Goal: Check status: Check status

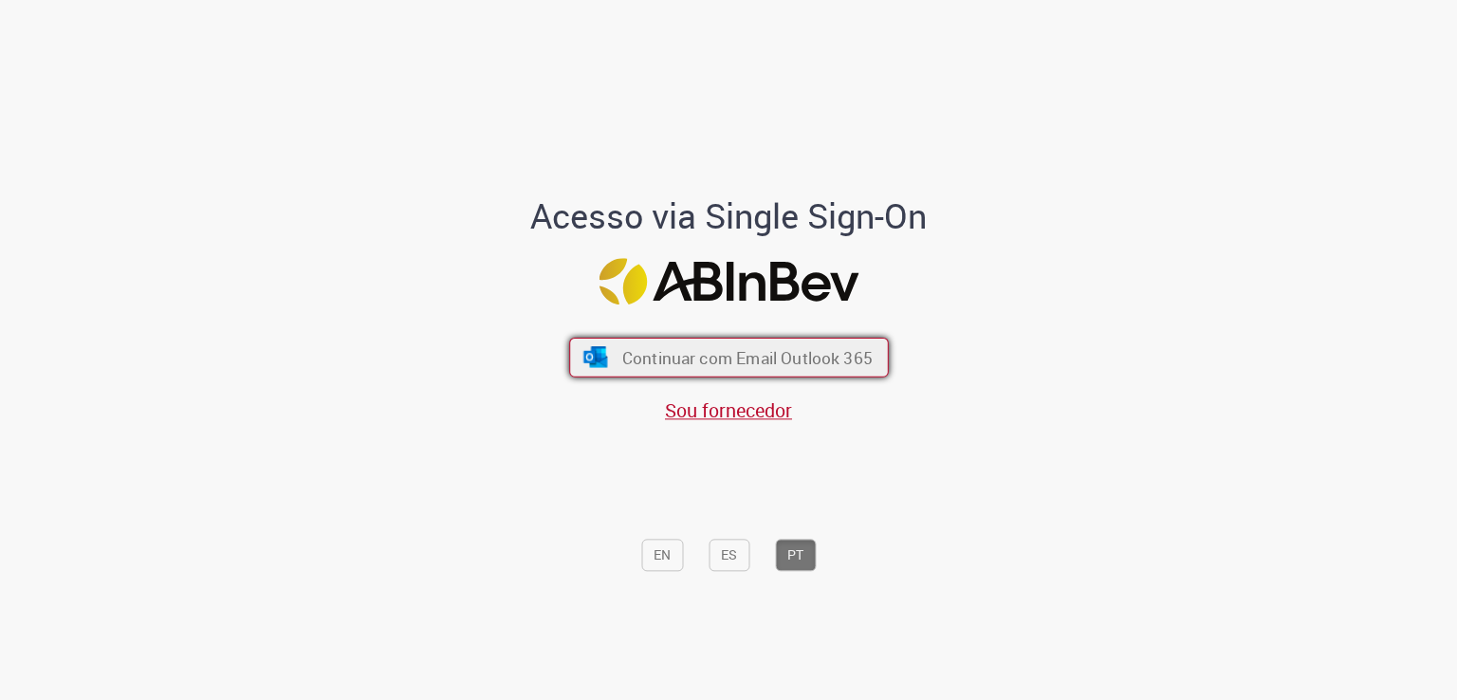
click at [799, 361] on span "Continuar com Email Outlook 365" at bounding box center [746, 358] width 250 height 22
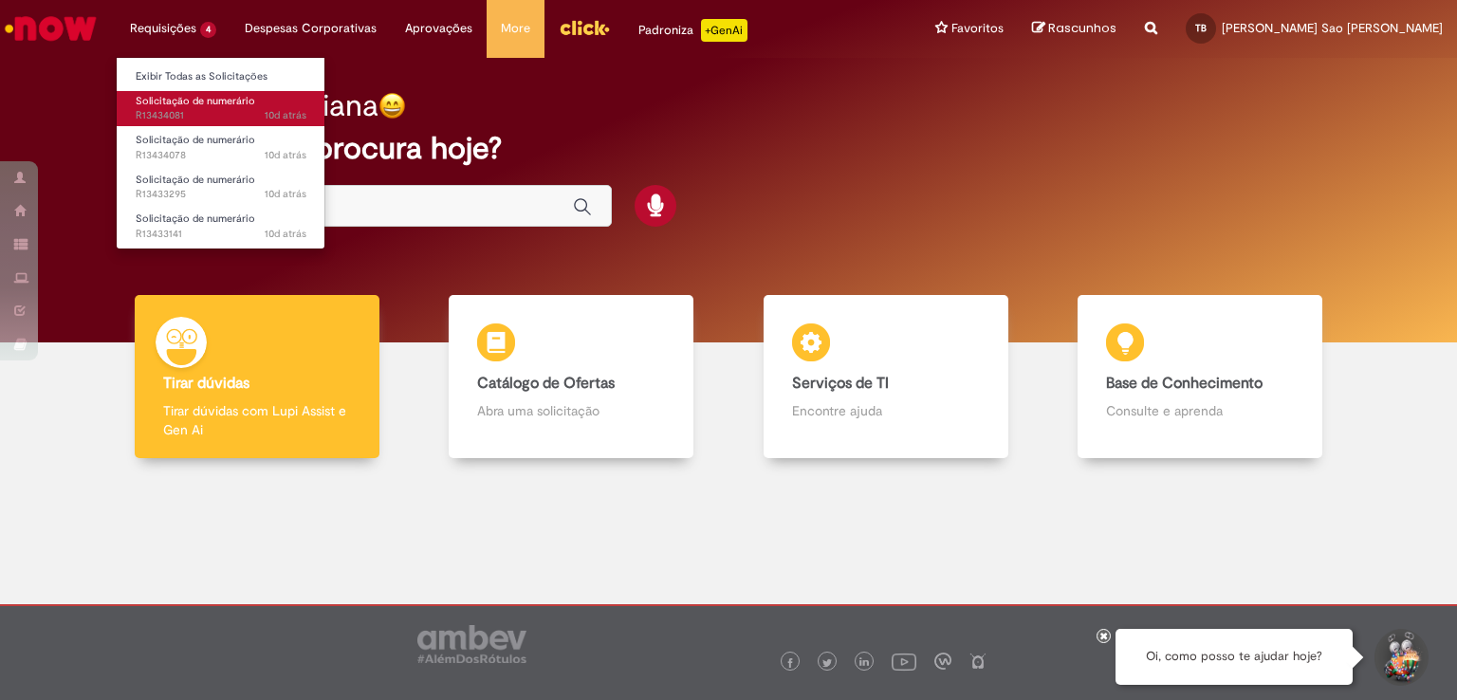
click at [246, 122] on span "10d atrás 10 dias atrás R13434081" at bounding box center [221, 115] width 171 height 15
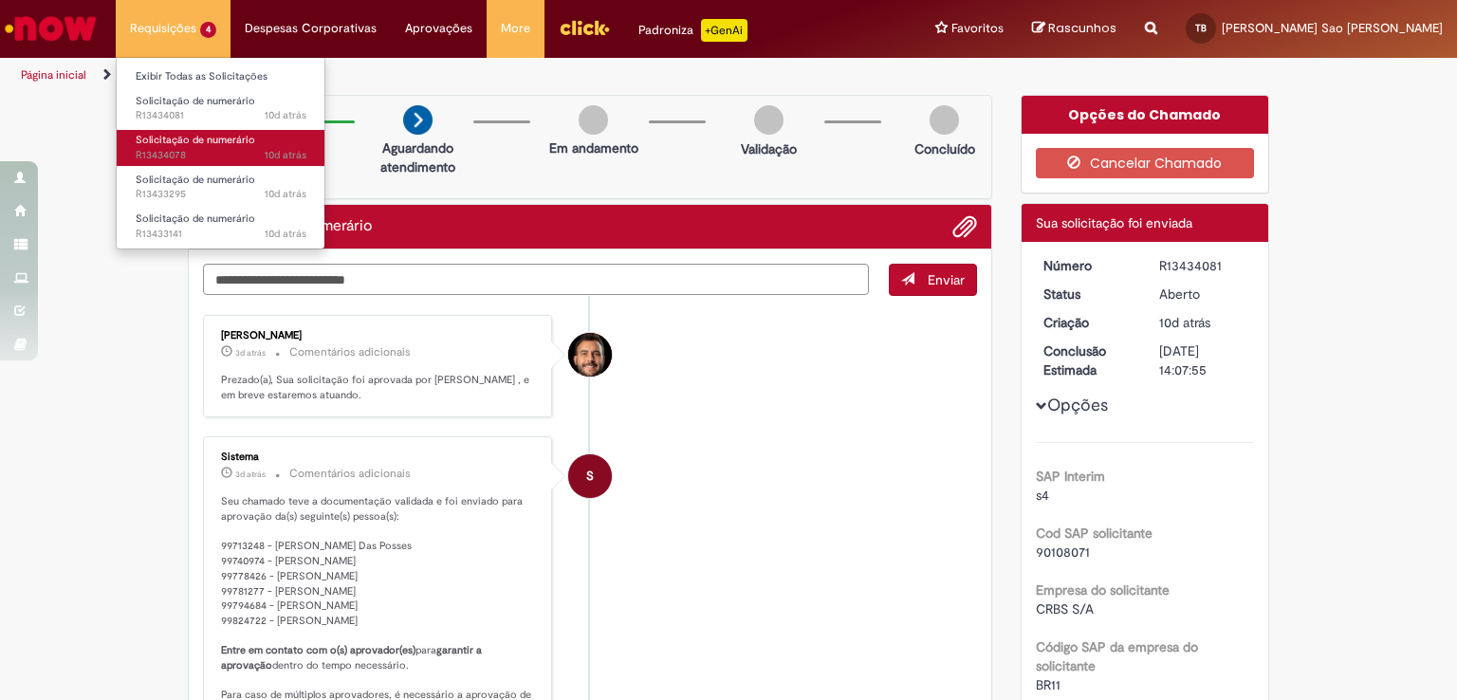
click at [249, 153] on span "10d atrás 10 dias atrás R13434078" at bounding box center [221, 155] width 171 height 15
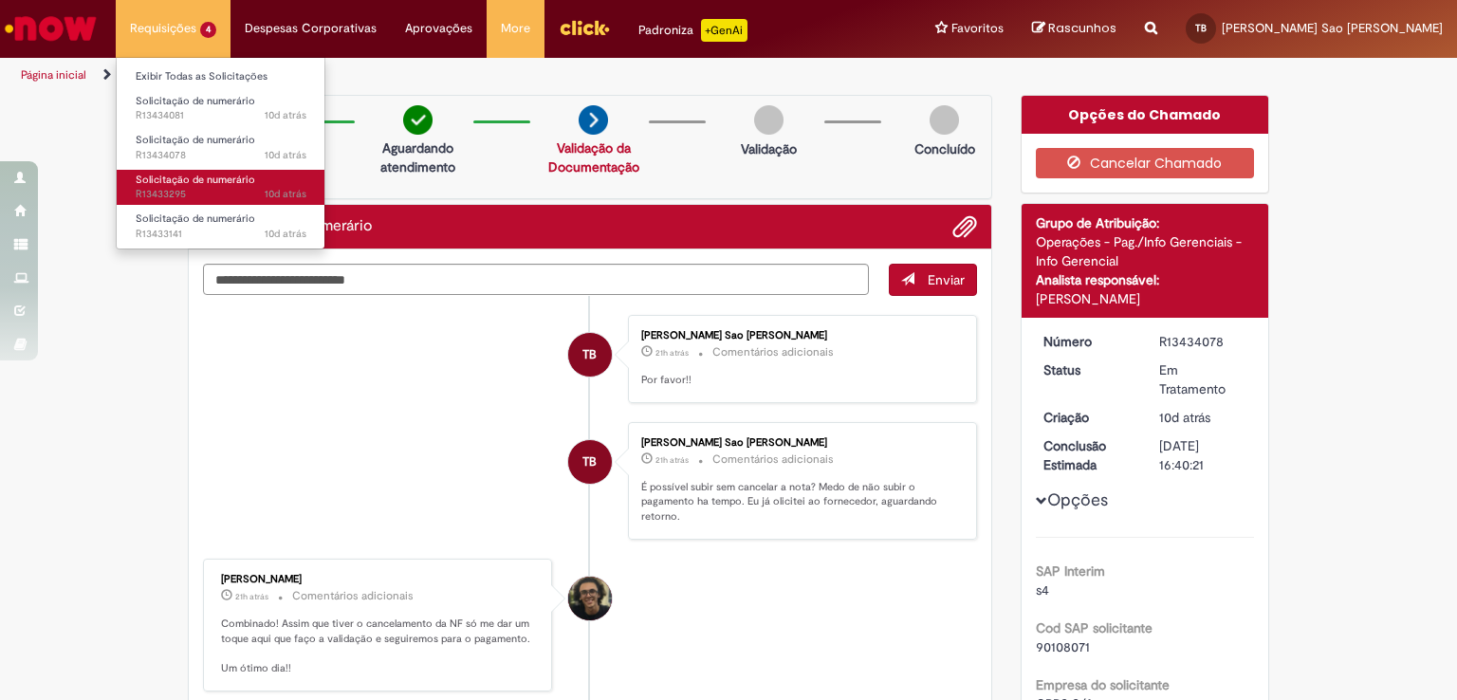
click at [262, 194] on span "10d atrás 10 dias atrás R13433295" at bounding box center [221, 194] width 171 height 15
